Goal: Browse casually

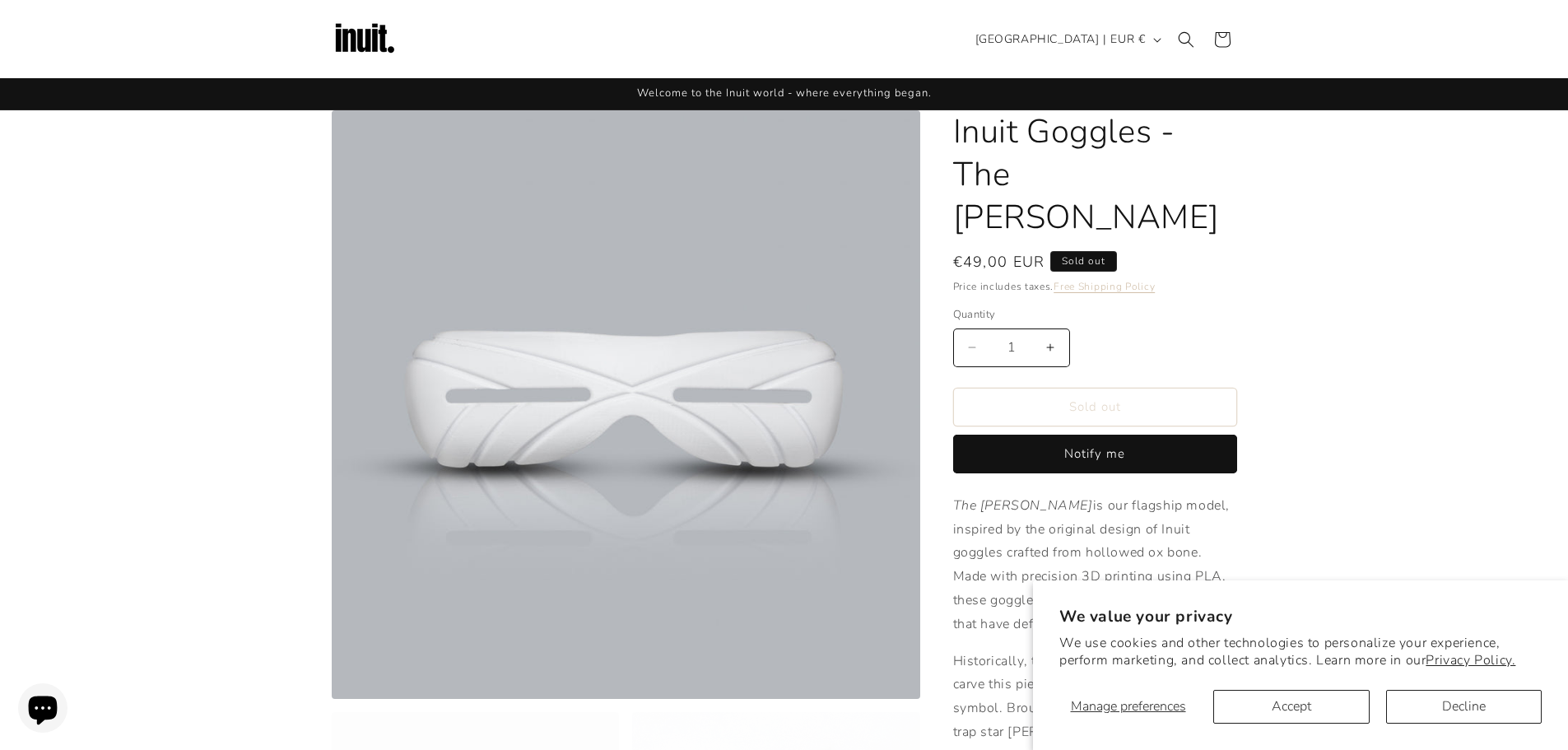
click at [349, 37] on img at bounding box center [365, 40] width 66 height 66
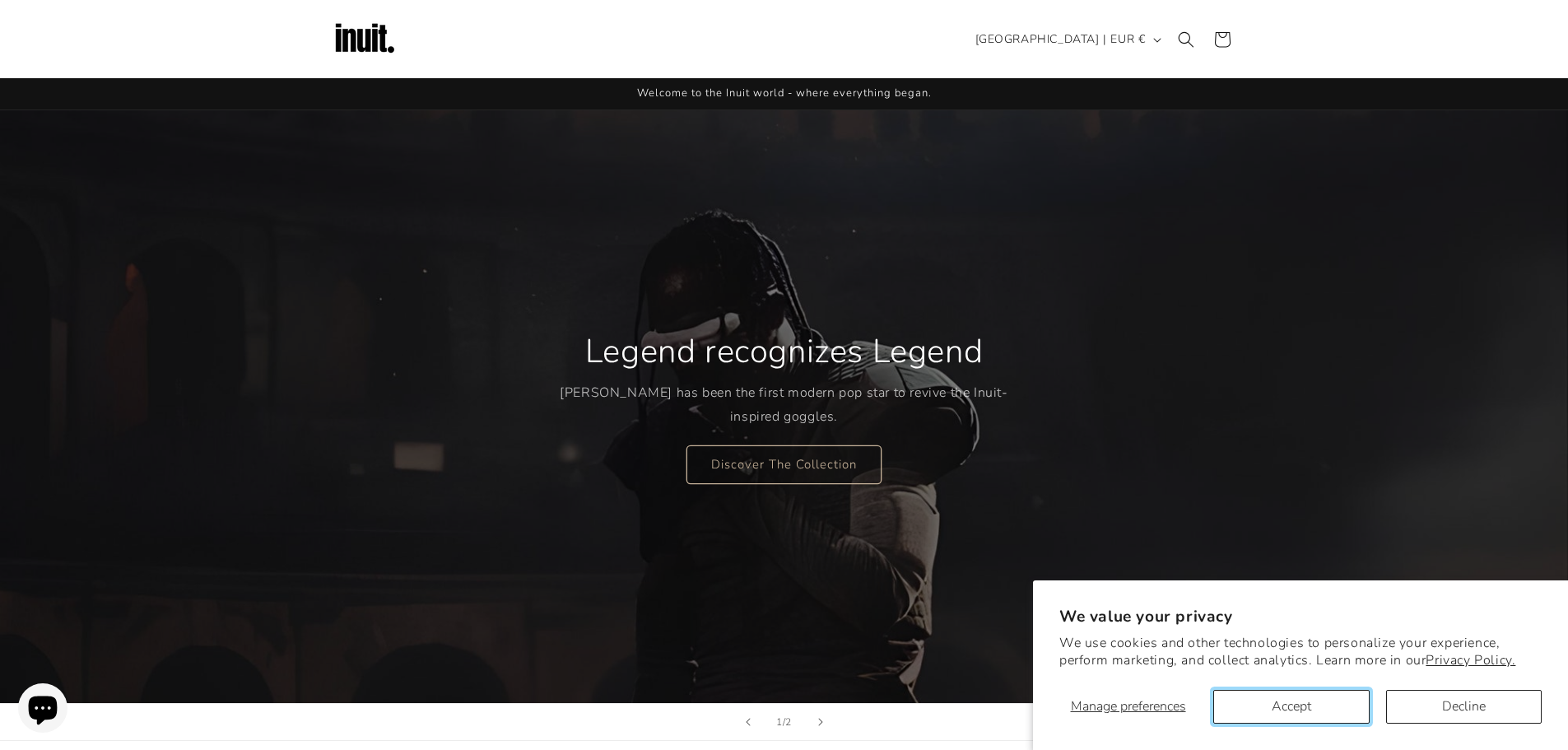
click at [1301, 715] on button "Accept" at bounding box center [1291, 707] width 156 height 34
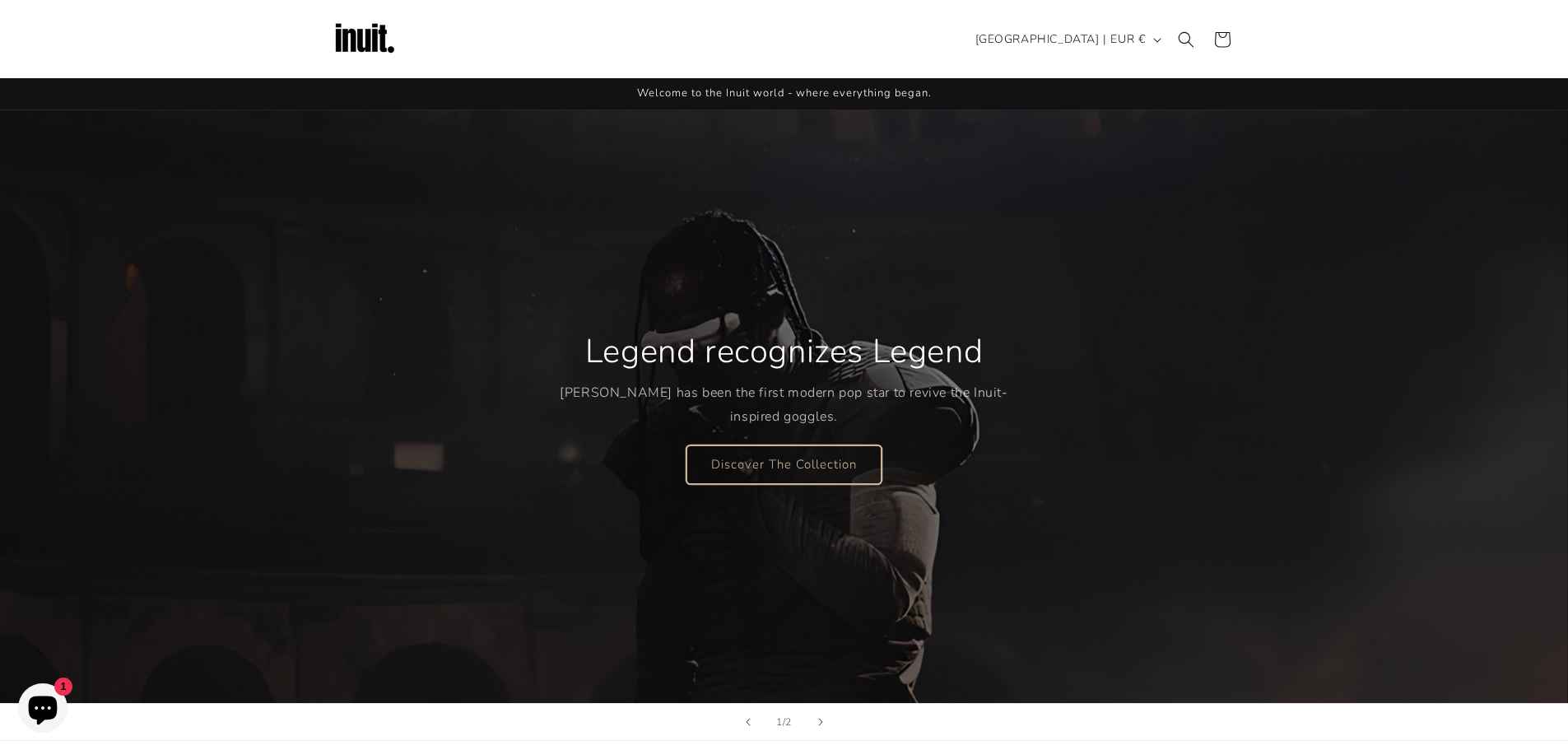
click at [857, 471] on link "Discover The Collection" at bounding box center [784, 464] width 195 height 39
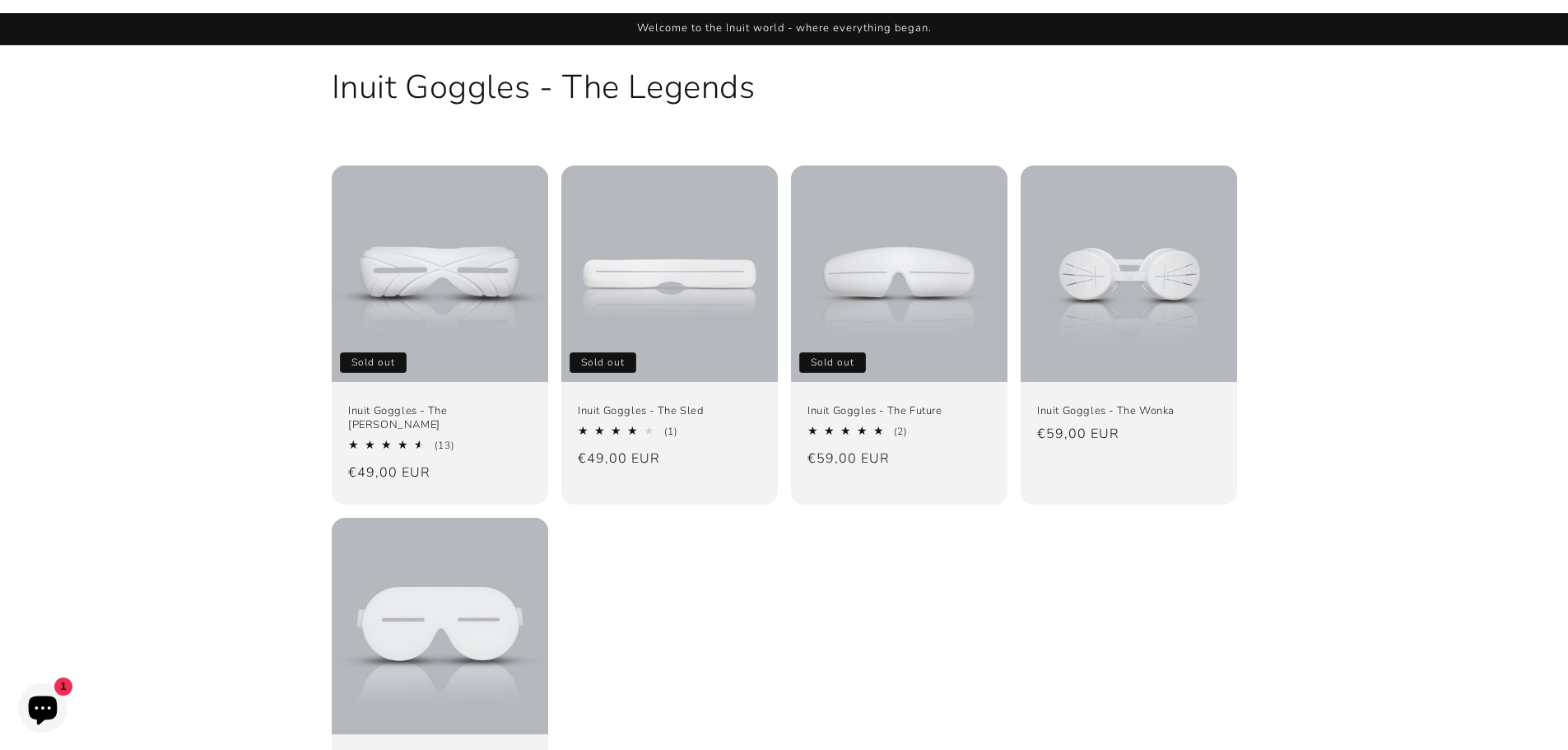
scroll to position [165, 0]
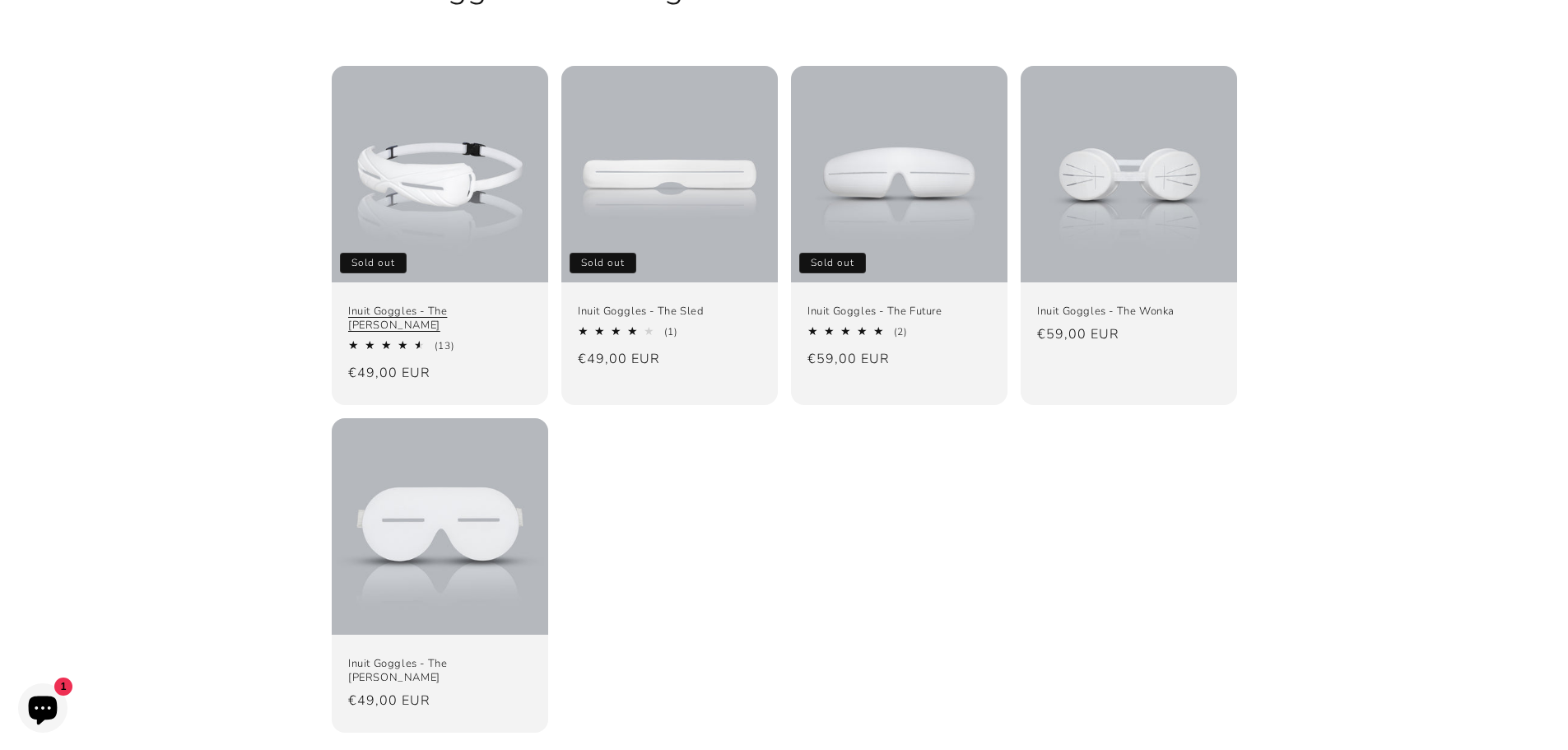
click at [498, 305] on link "Inuit Goggles - The [PERSON_NAME]" at bounding box center [440, 319] width 184 height 28
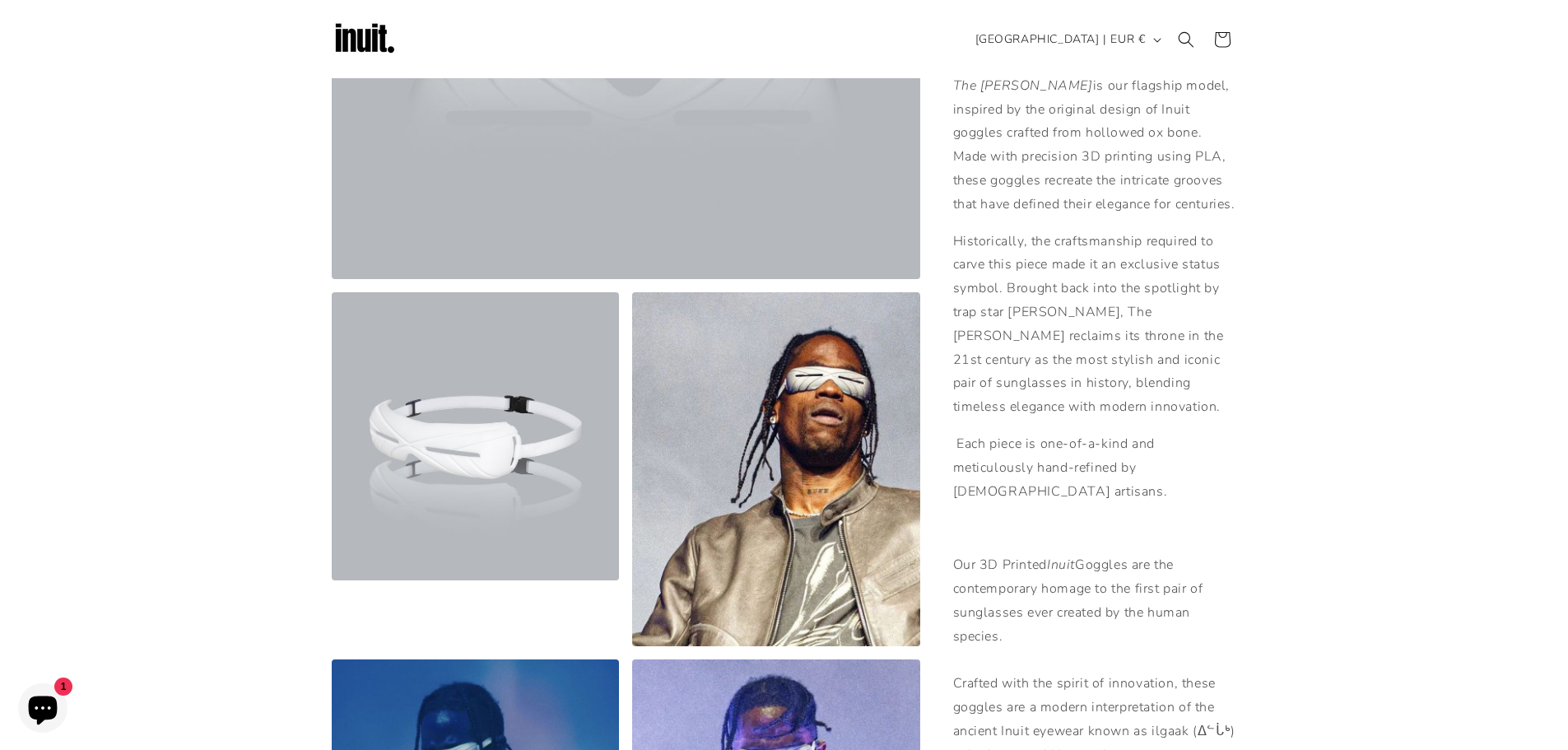
scroll to position [412, 0]
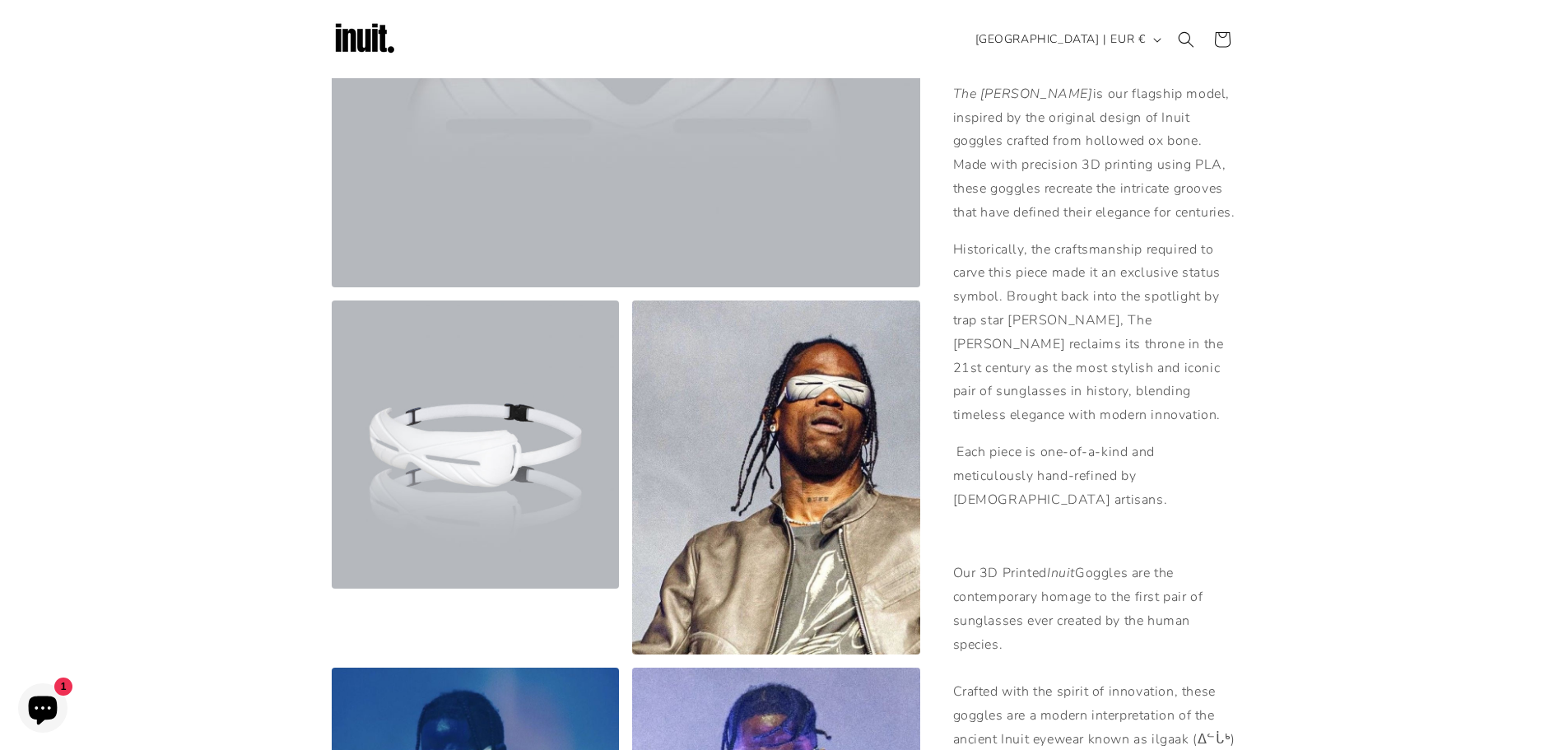
click at [363, 41] on img at bounding box center [365, 40] width 66 height 66
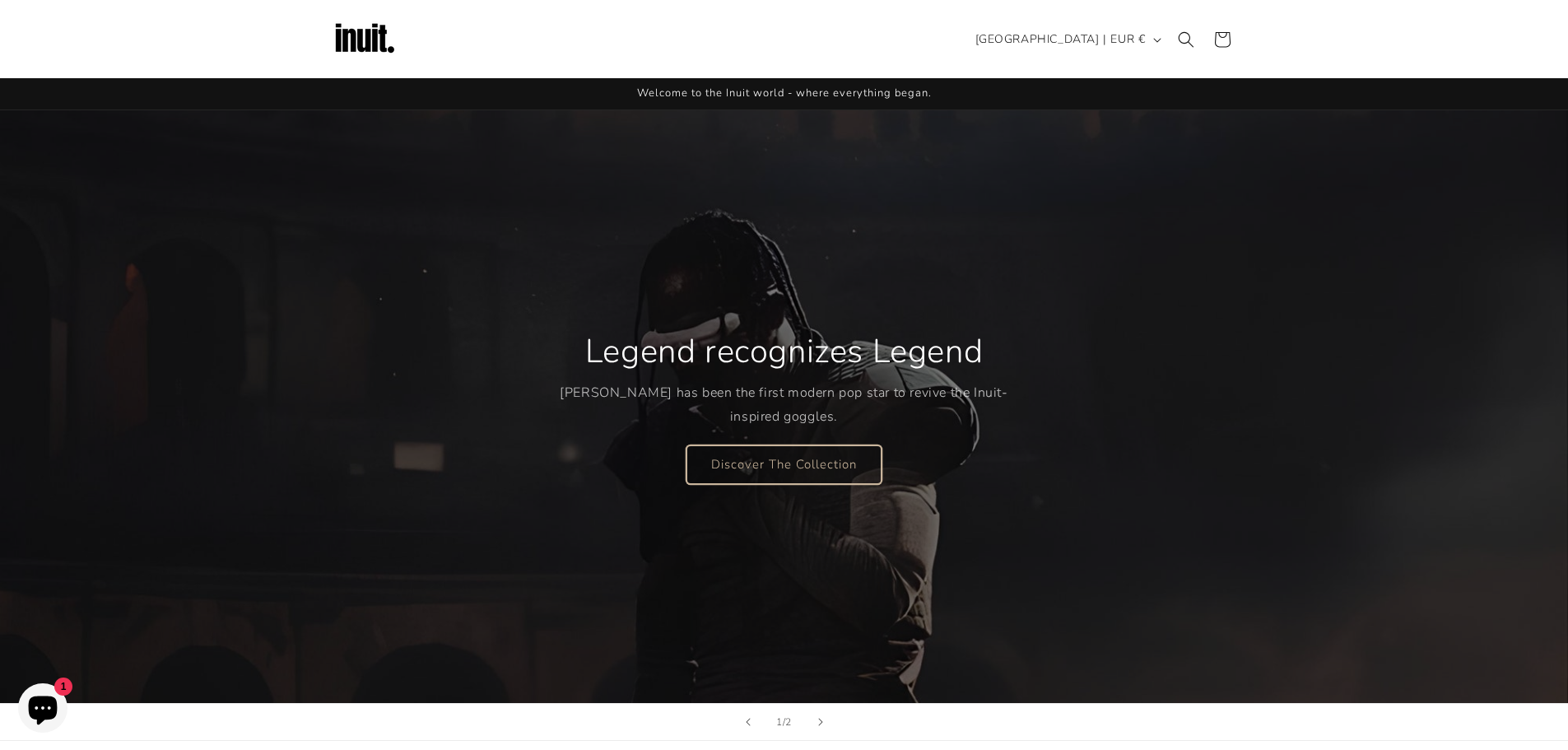
click at [815, 460] on link "Discover The Collection" at bounding box center [784, 464] width 195 height 39
